Goal: Navigation & Orientation: Find specific page/section

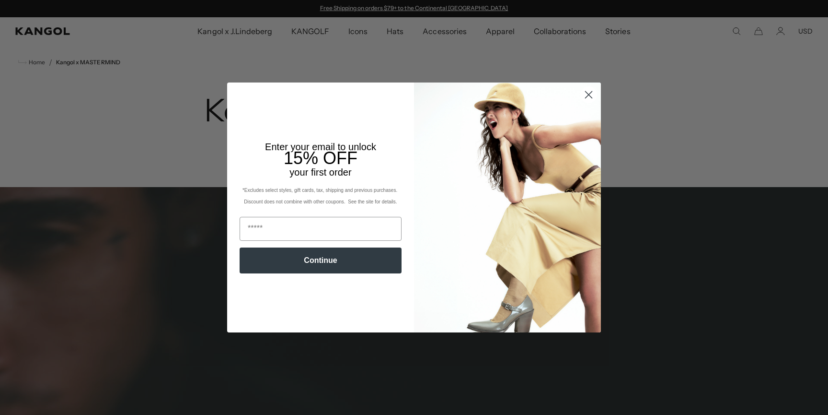
click at [135, 284] on div "Close dialog Enter your email to unlock 15% OFF your first order *Excludes sele…" at bounding box center [414, 207] width 828 height 415
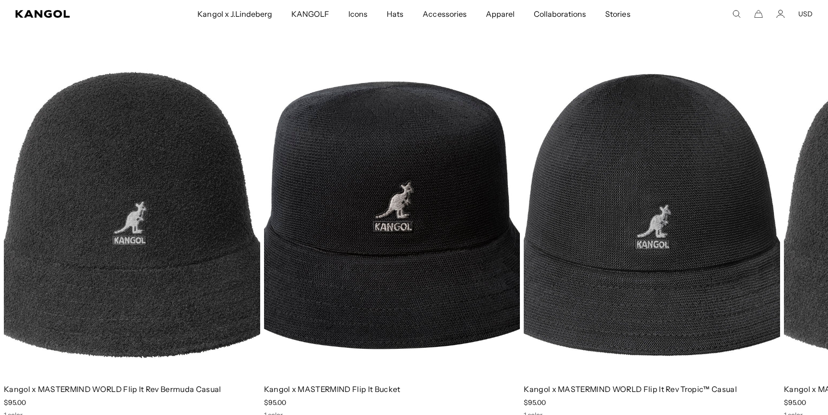
scroll to position [0, 197]
click at [263, 10] on span "Kangol x J.Lindeberg" at bounding box center [234, 14] width 75 height 28
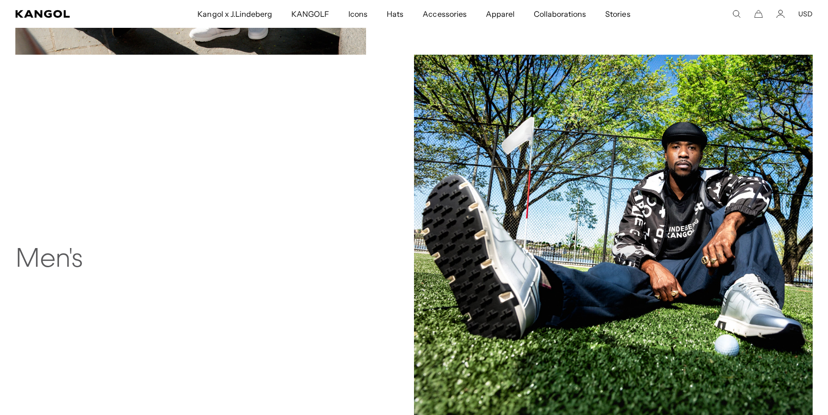
scroll to position [575, 0]
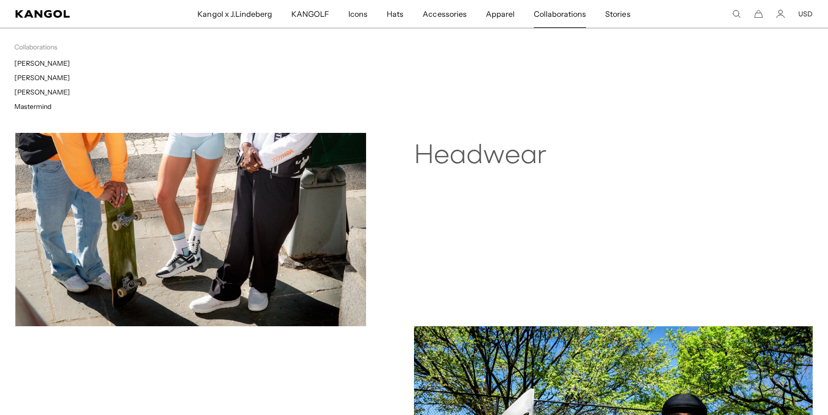
click at [558, 14] on span "Collaborations" at bounding box center [560, 14] width 52 height 28
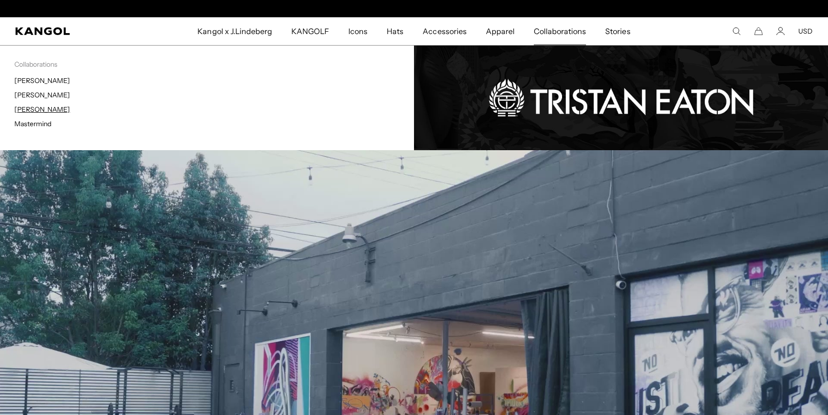
scroll to position [0, 197]
click at [43, 113] on link "[PERSON_NAME]" at bounding box center [42, 109] width 56 height 9
